Goal: Information Seeking & Learning: Understand process/instructions

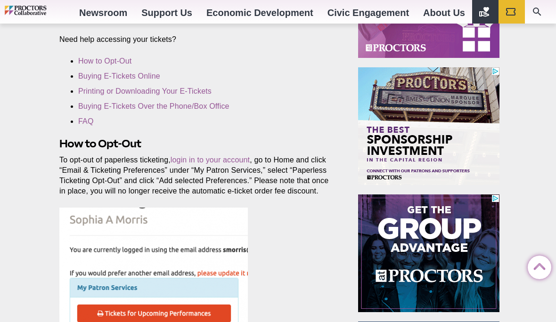
scroll to position [277, 0]
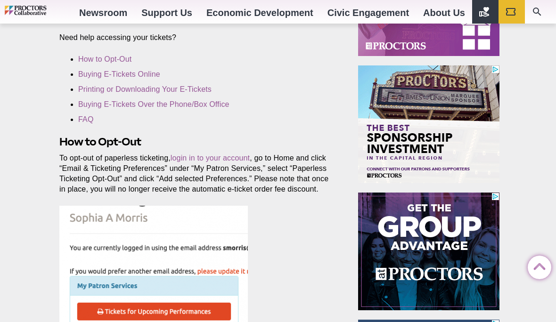
click at [130, 288] on img at bounding box center [153, 327] width 188 height 243
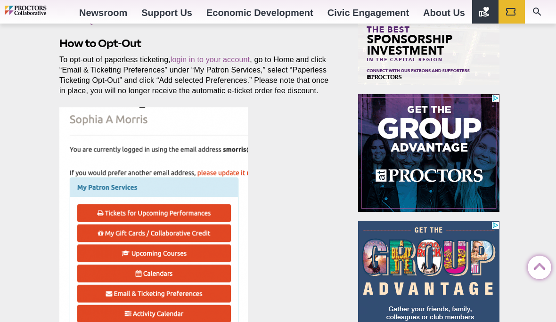
scroll to position [373, 0]
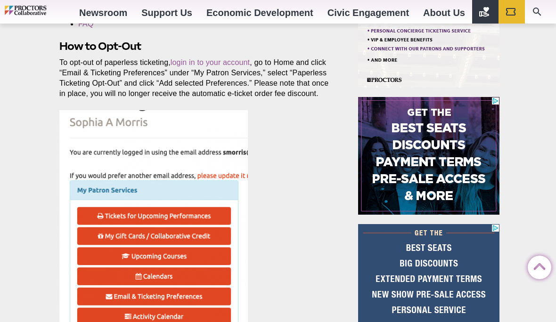
click at [221, 179] on img at bounding box center [153, 231] width 188 height 243
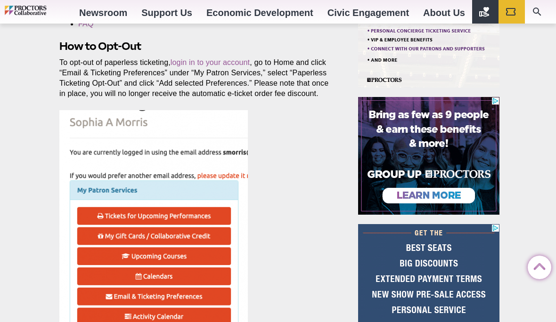
click at [204, 217] on img at bounding box center [153, 231] width 188 height 243
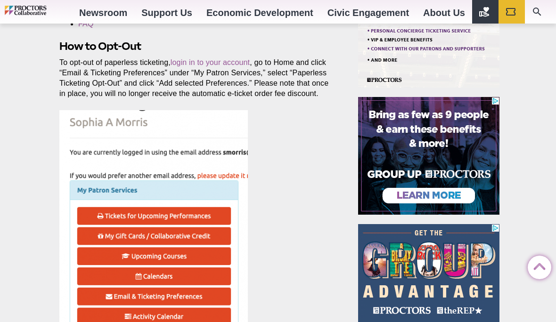
click at [159, 217] on img at bounding box center [153, 231] width 188 height 243
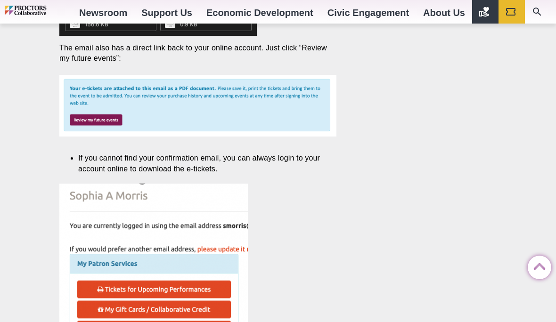
scroll to position [1082, 0]
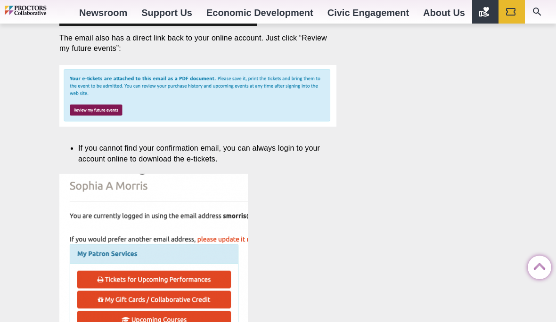
click at [177, 281] on img at bounding box center [153, 295] width 188 height 243
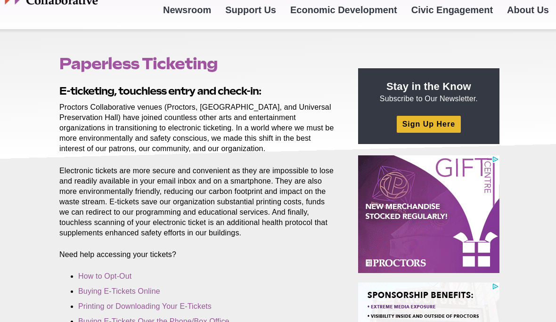
scroll to position [66, 0]
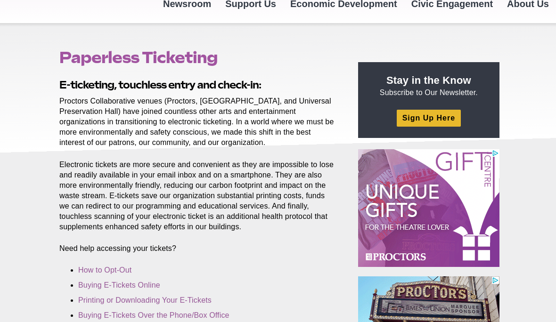
click at [155, 301] on link "Printing or Downloading Your E-Tickets" at bounding box center [144, 300] width 133 height 8
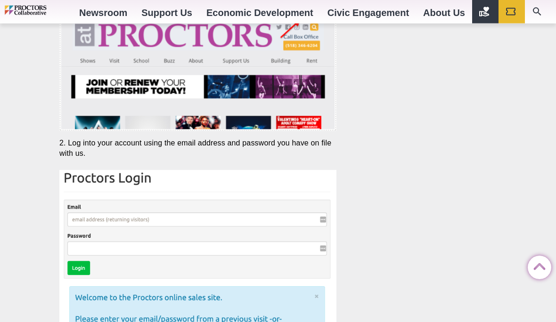
scroll to position [1833, 0]
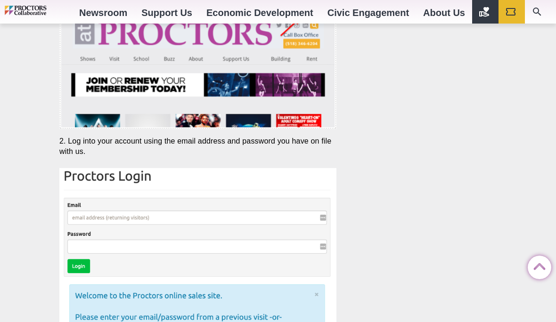
click at [148, 212] on img at bounding box center [197, 285] width 277 height 234
click at [135, 217] on img at bounding box center [197, 285] width 277 height 234
click at [199, 322] on img at bounding box center [197, 285] width 277 height 234
click at [95, 221] on img at bounding box center [197, 285] width 277 height 234
click at [81, 215] on img at bounding box center [197, 285] width 277 height 234
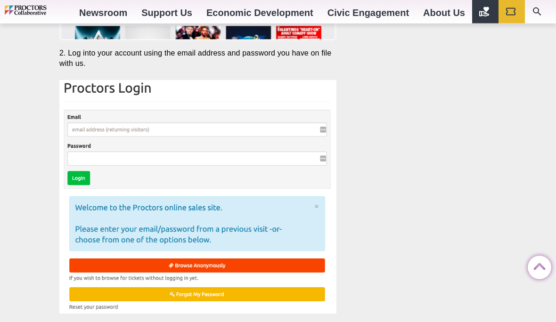
scroll to position [1922, 0]
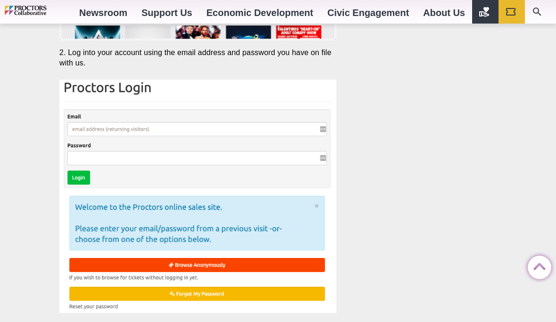
click at [206, 292] on img at bounding box center [197, 197] width 277 height 234
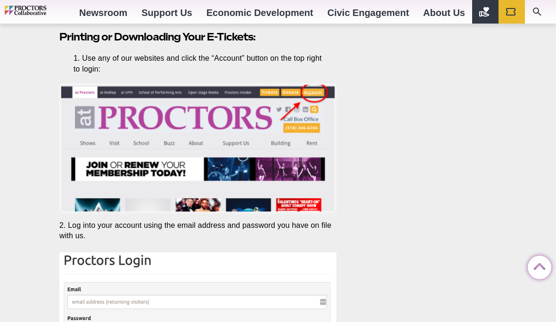
scroll to position [1757, 0]
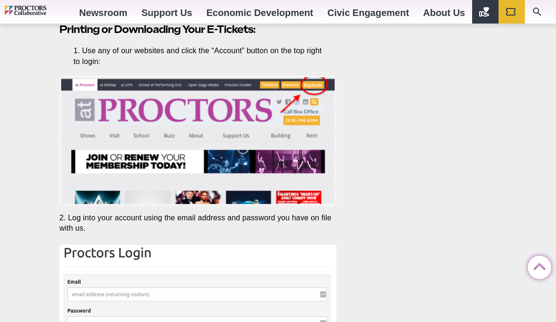
click at [509, 14] on icon "Main site navigation and header" at bounding box center [510, 11] width 11 height 11
